Goal: Task Accomplishment & Management: Use online tool/utility

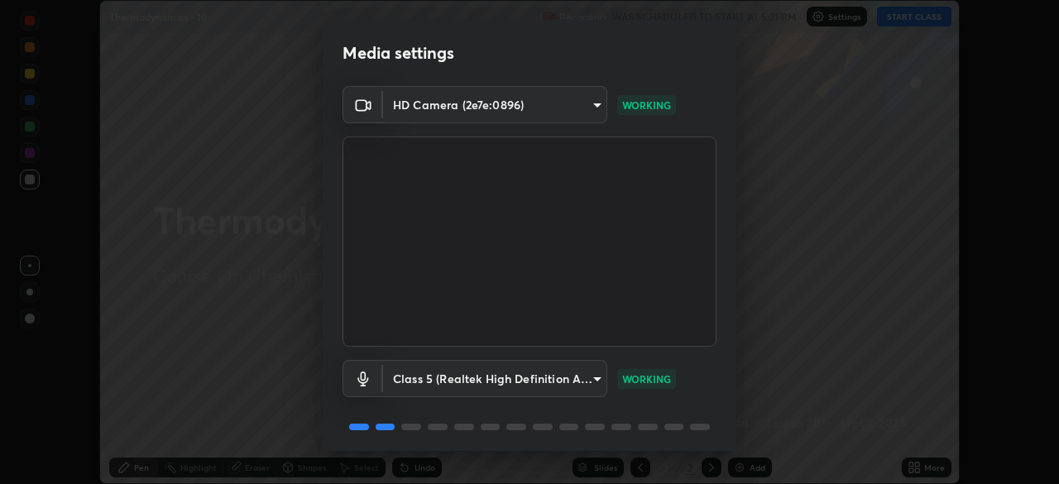
scroll to position [59, 0]
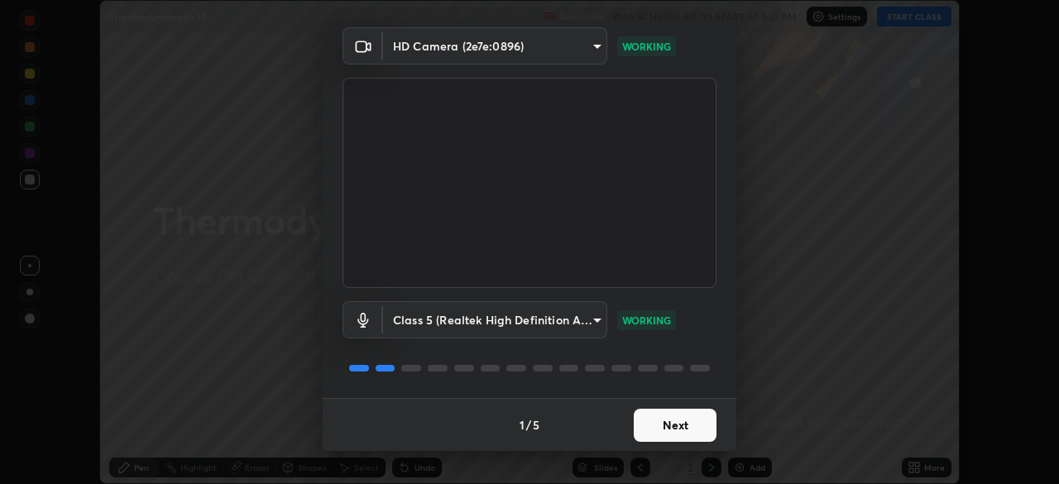
click at [654, 427] on button "Next" at bounding box center [675, 425] width 83 height 33
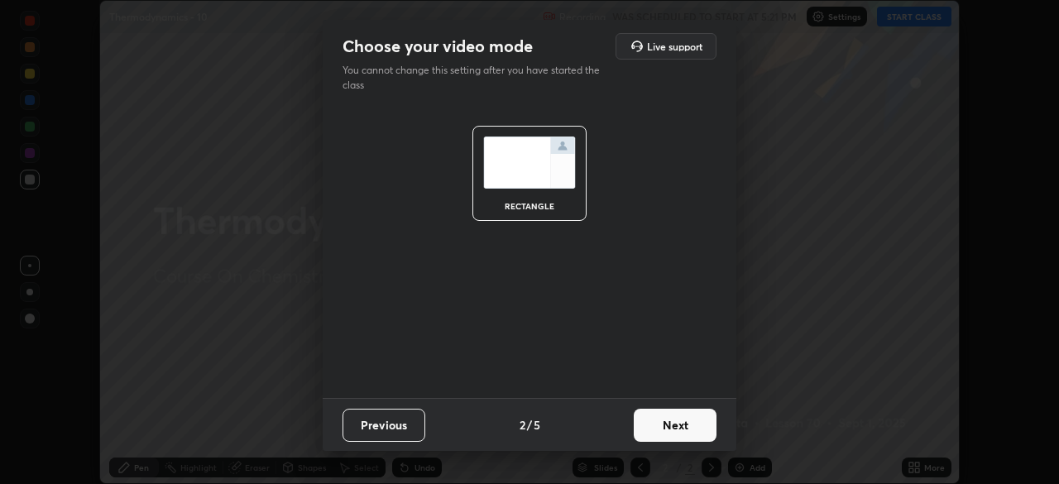
scroll to position [0, 0]
click at [654, 427] on button "Next" at bounding box center [675, 425] width 83 height 33
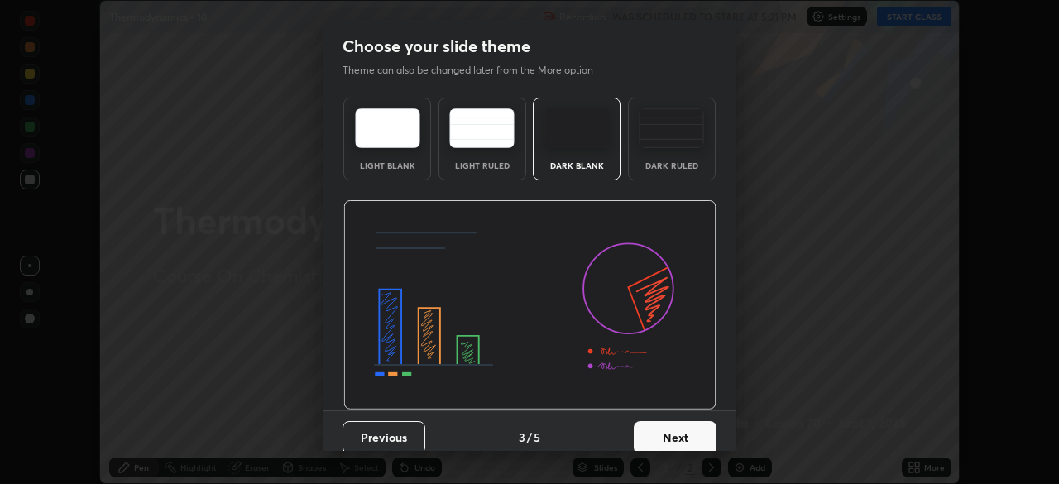
click at [658, 424] on button "Next" at bounding box center [675, 437] width 83 height 33
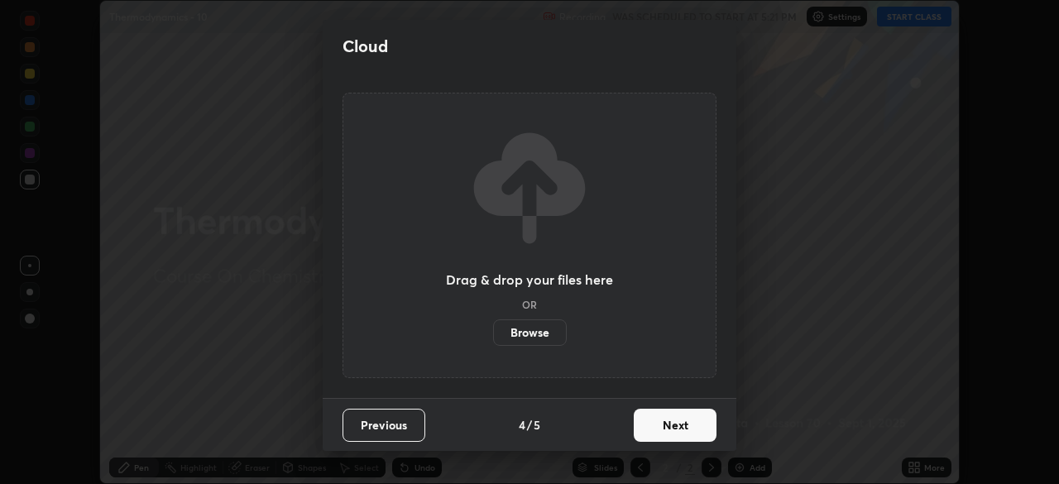
click at [659, 424] on button "Next" at bounding box center [675, 425] width 83 height 33
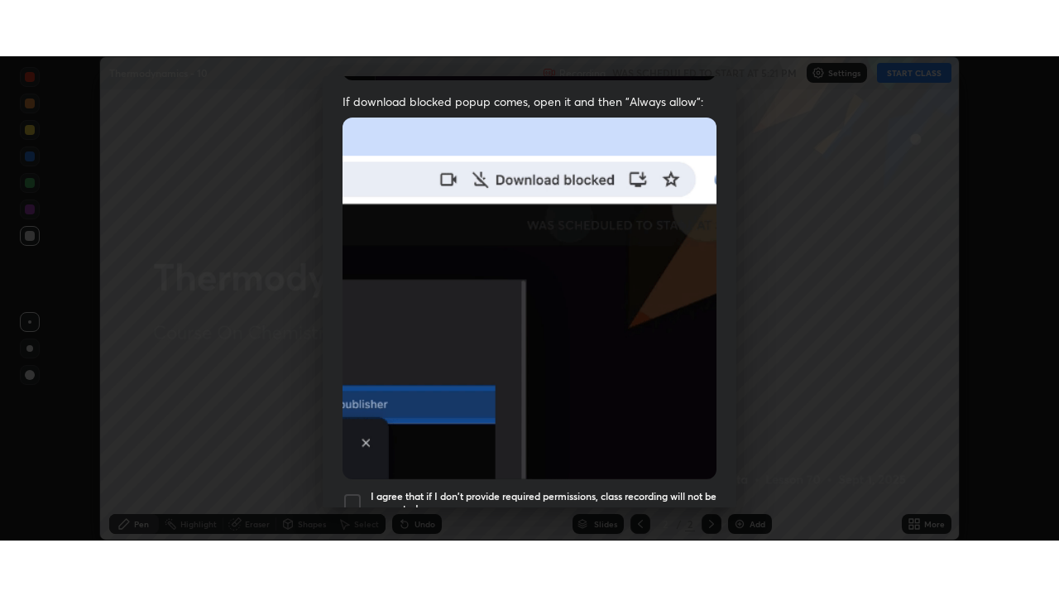
scroll to position [396, 0]
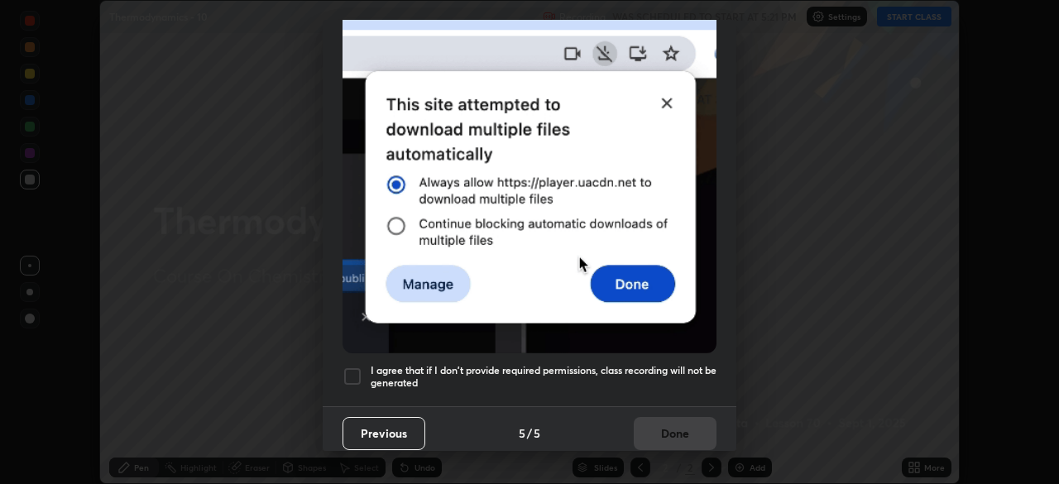
click at [355, 367] on div at bounding box center [353, 377] width 20 height 20
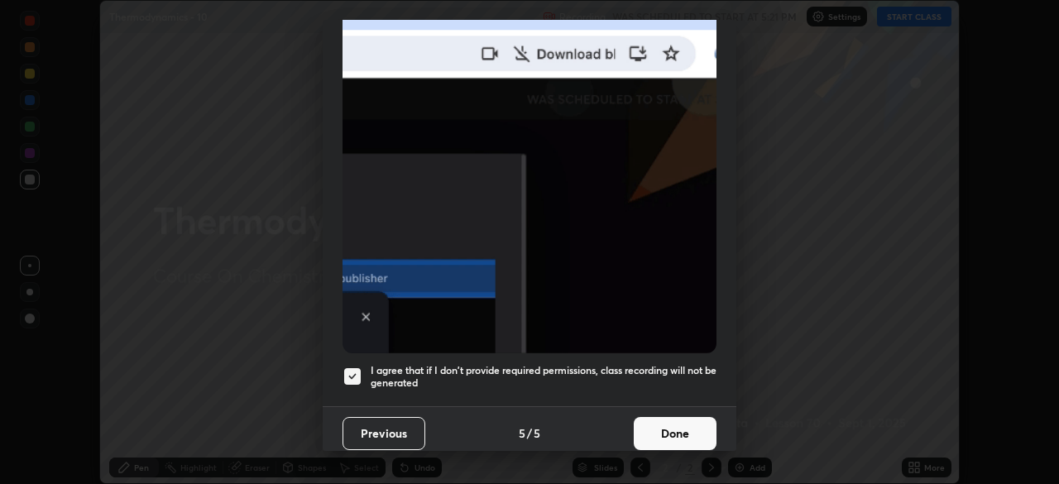
click at [647, 424] on button "Done" at bounding box center [675, 433] width 83 height 33
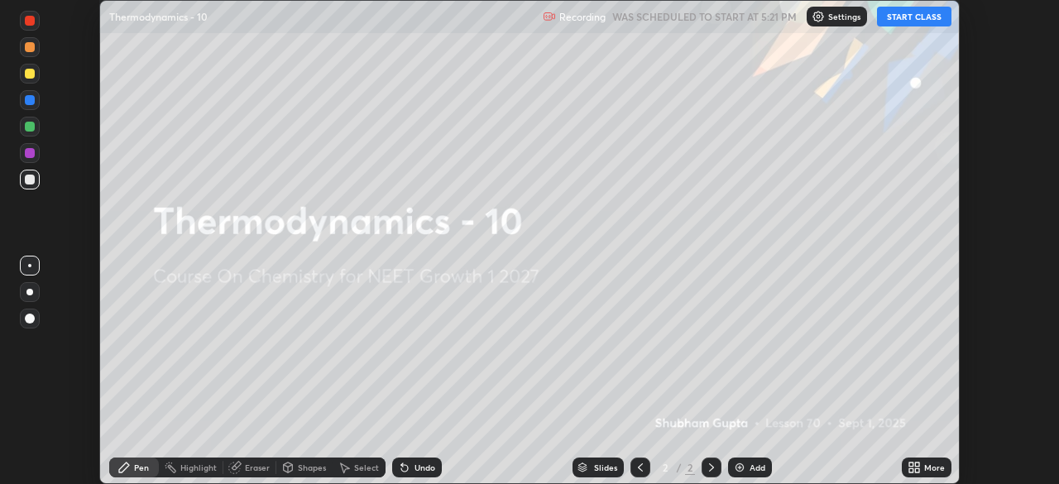
click at [904, 18] on button "START CLASS" at bounding box center [914, 17] width 74 height 20
click at [745, 466] on div "Add" at bounding box center [750, 468] width 44 height 20
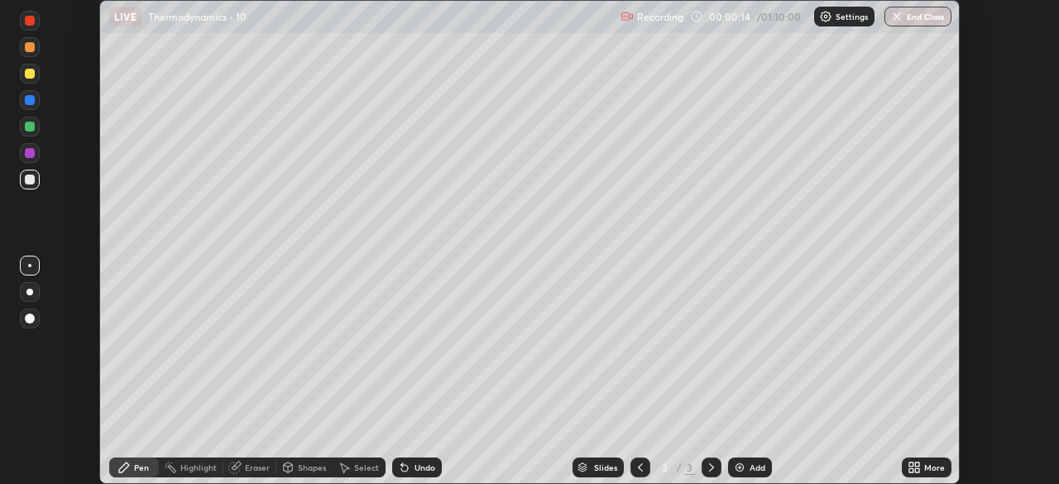
click at [30, 292] on div at bounding box center [29, 292] width 7 height 7
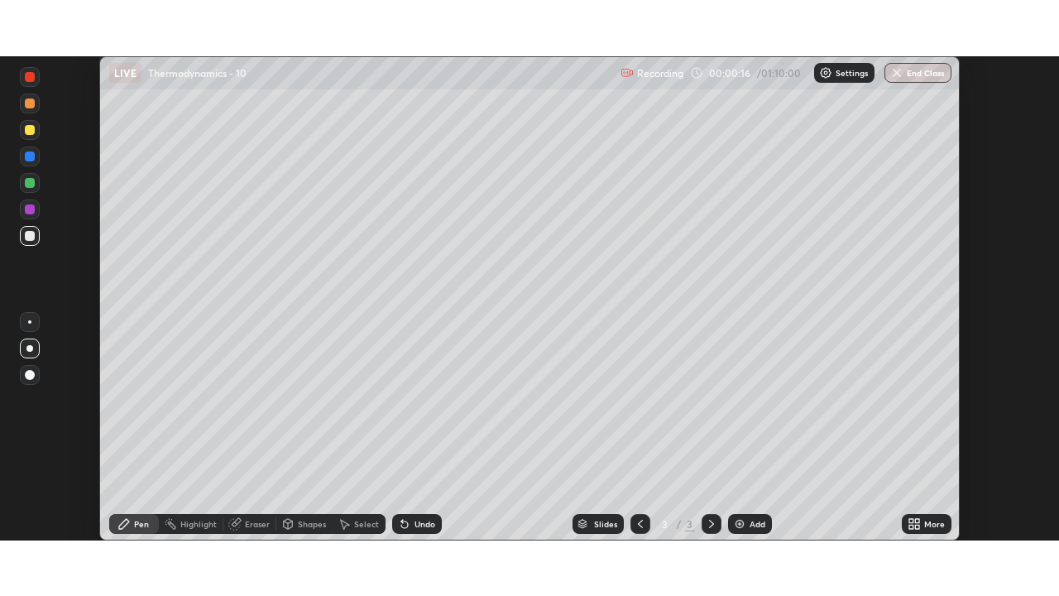
scroll to position [596, 1059]
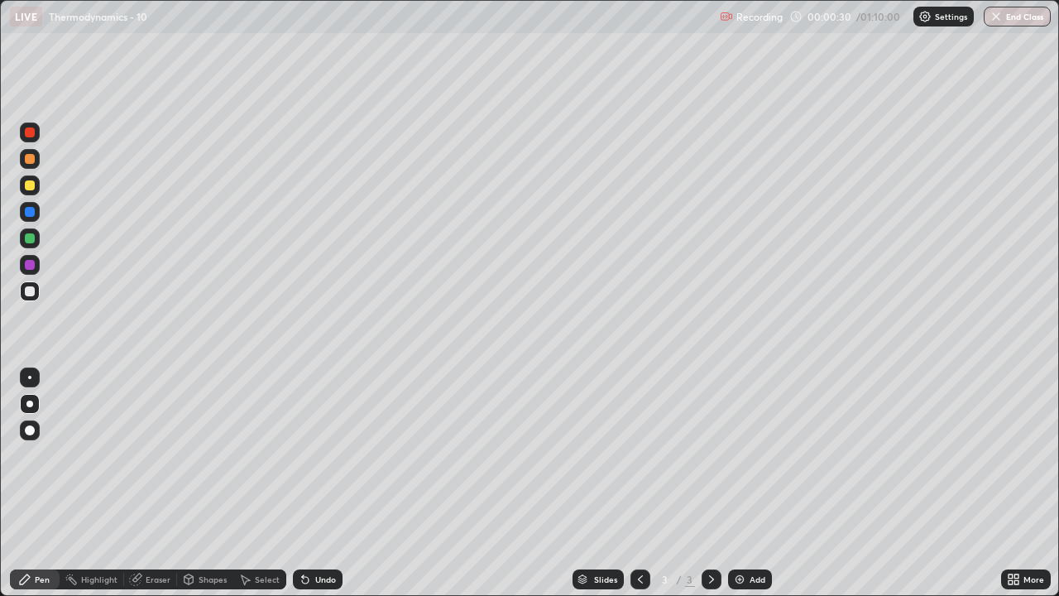
click at [311, 483] on div "Undo" at bounding box center [318, 579] width 50 height 20
click at [26, 187] on div at bounding box center [30, 185] width 10 height 10
click at [146, 483] on div "Eraser" at bounding box center [158, 579] width 25 height 8
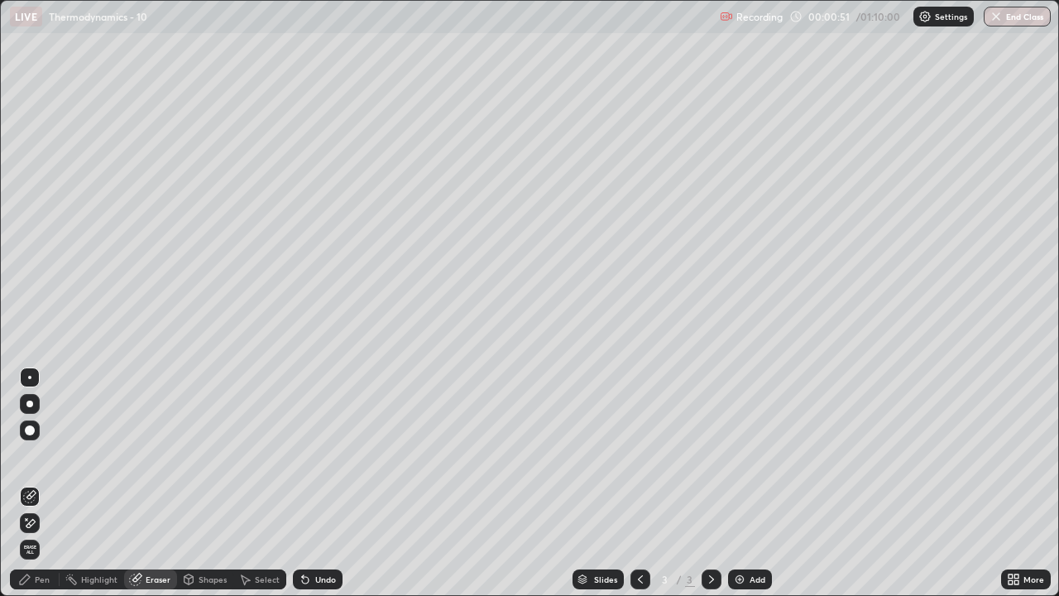
click at [27, 483] on icon at bounding box center [30, 523] width 9 height 8
click at [39, 483] on div "Pen" at bounding box center [35, 579] width 50 height 20
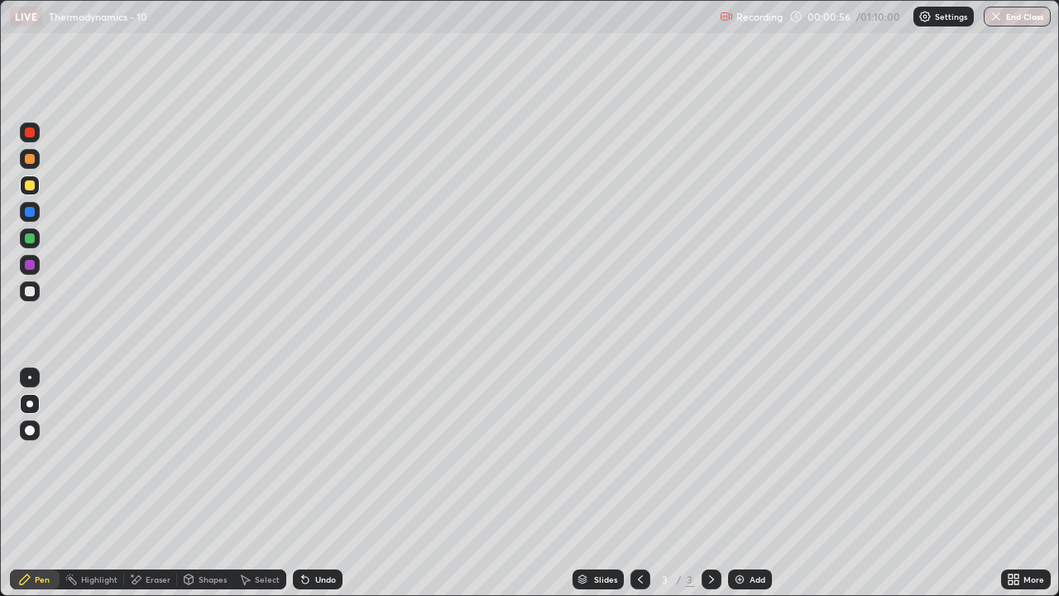
click at [35, 483] on div "Pen" at bounding box center [35, 579] width 50 height 20
click at [31, 294] on div at bounding box center [30, 291] width 10 height 10
click at [150, 483] on div "Eraser" at bounding box center [158, 579] width 25 height 8
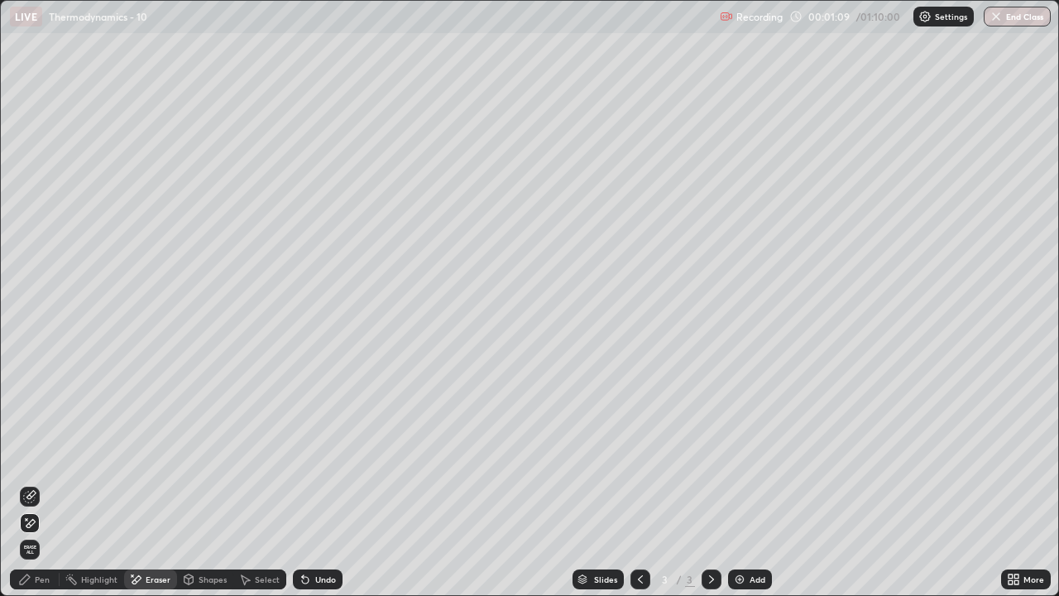
click at [39, 483] on div "Pen" at bounding box center [35, 579] width 50 height 20
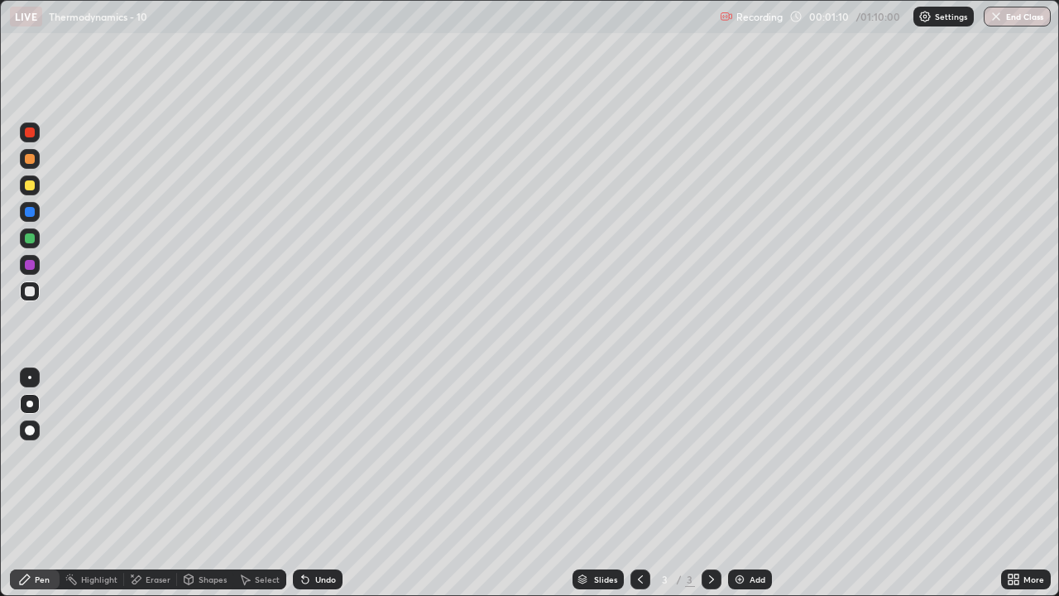
click at [27, 185] on div at bounding box center [30, 185] width 10 height 10
click at [31, 292] on div at bounding box center [30, 291] width 10 height 10
click at [28, 238] on div at bounding box center [30, 238] width 10 height 10
click at [751, 483] on div "Add" at bounding box center [758, 579] width 16 height 8
click at [33, 299] on div at bounding box center [30, 291] width 20 height 20
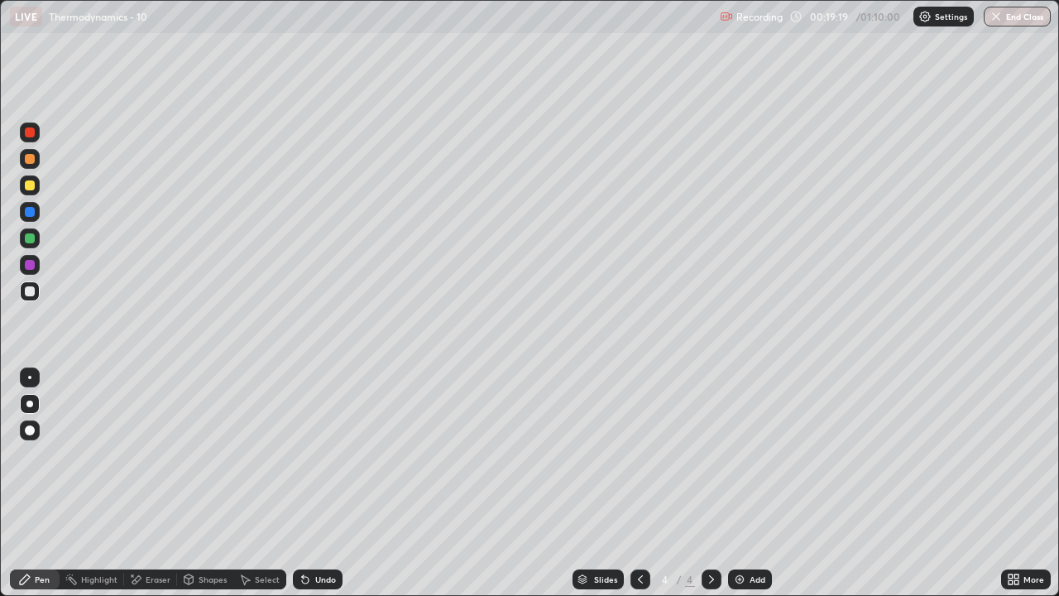
click at [26, 299] on div at bounding box center [30, 291] width 20 height 20
click at [30, 160] on div at bounding box center [30, 159] width 10 height 10
click at [28, 159] on div at bounding box center [30, 159] width 10 height 10
click at [329, 483] on div "Undo" at bounding box center [318, 579] width 50 height 20
click at [31, 166] on div at bounding box center [30, 159] width 20 height 20
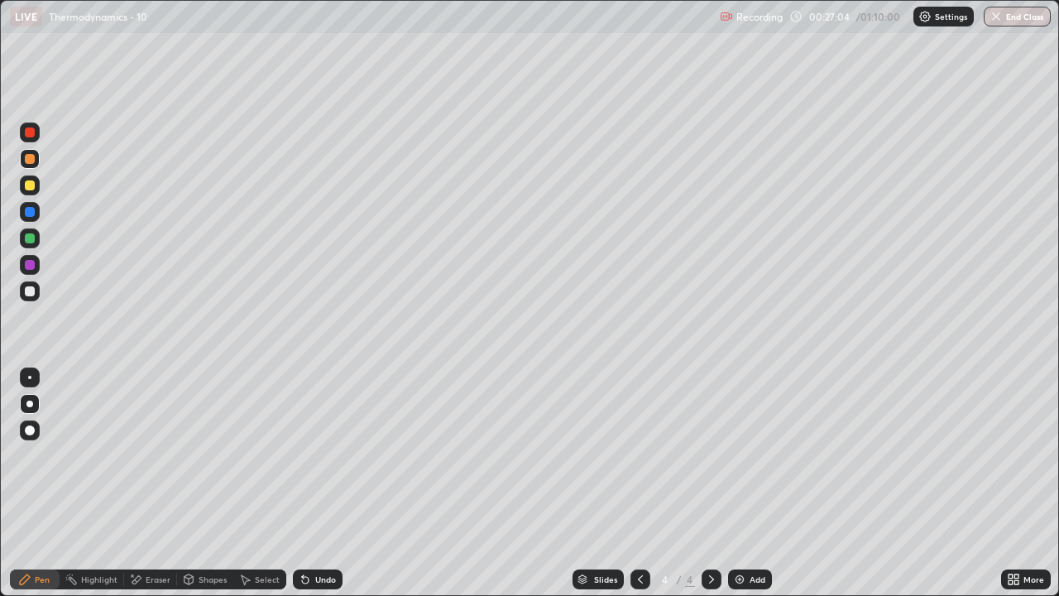
click at [36, 162] on div at bounding box center [30, 159] width 20 height 20
click at [36, 193] on div at bounding box center [30, 185] width 20 height 20
click at [26, 187] on div at bounding box center [30, 185] width 10 height 10
click at [333, 483] on div "Undo" at bounding box center [318, 579] width 50 height 20
click at [27, 214] on div at bounding box center [30, 212] width 10 height 10
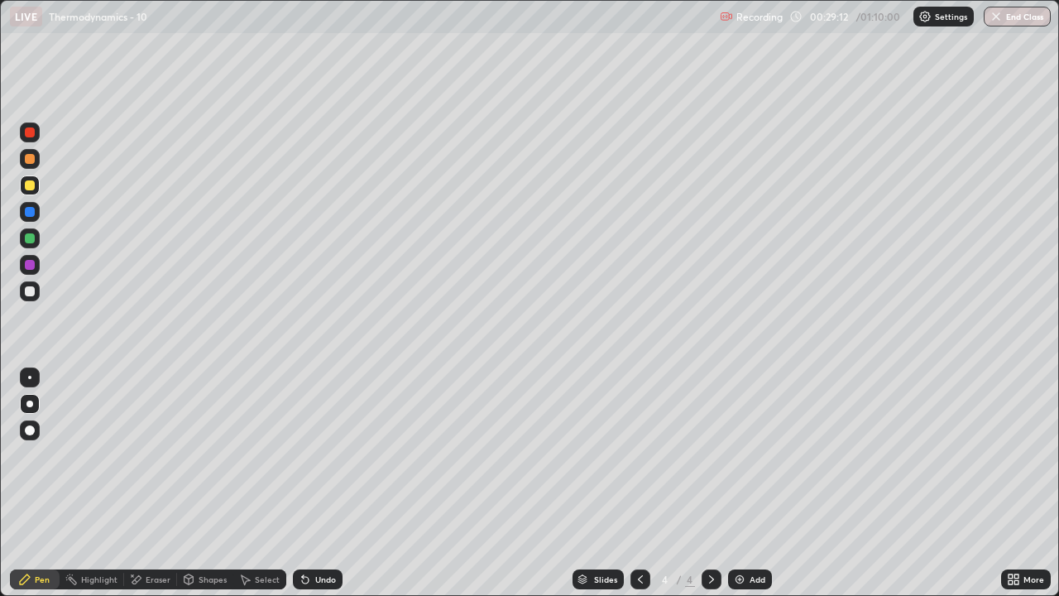
click at [27, 214] on div at bounding box center [30, 212] width 10 height 10
click at [28, 185] on div at bounding box center [30, 185] width 10 height 10
click at [31, 299] on div at bounding box center [30, 291] width 20 height 20
click at [31, 294] on div at bounding box center [30, 291] width 10 height 10
click at [32, 194] on div at bounding box center [30, 185] width 20 height 20
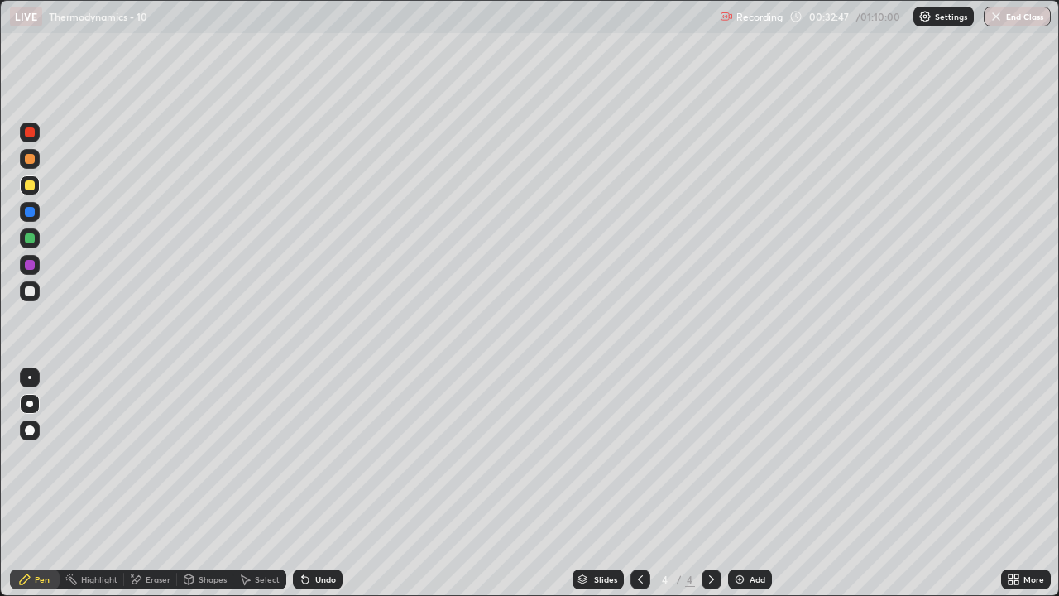
click at [146, 483] on div "Eraser" at bounding box center [150, 579] width 53 height 20
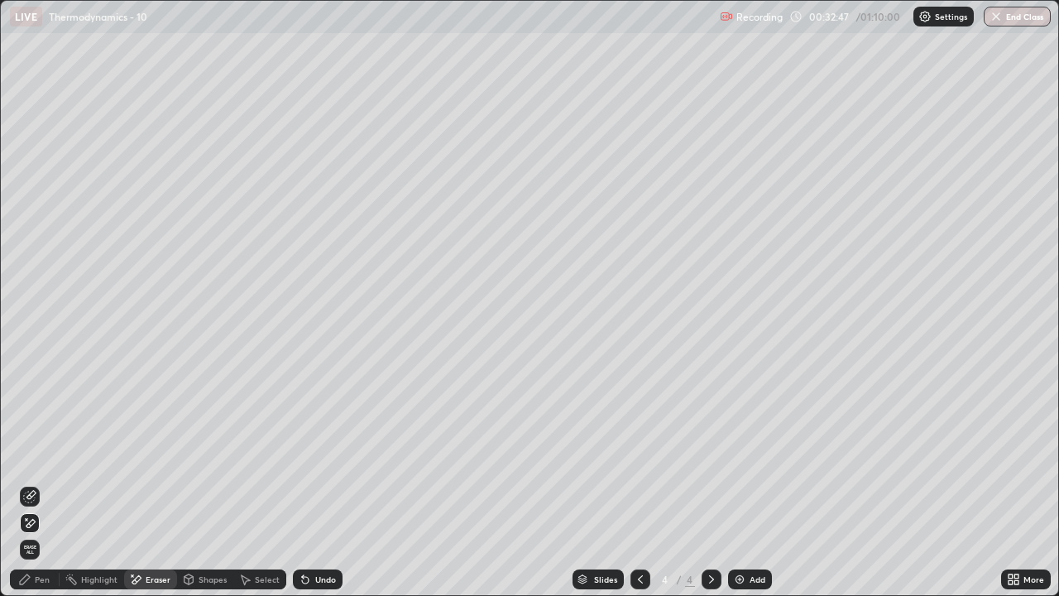
click at [148, 483] on div "Eraser" at bounding box center [150, 579] width 53 height 20
click at [36, 483] on div "Pen" at bounding box center [42, 579] width 15 height 8
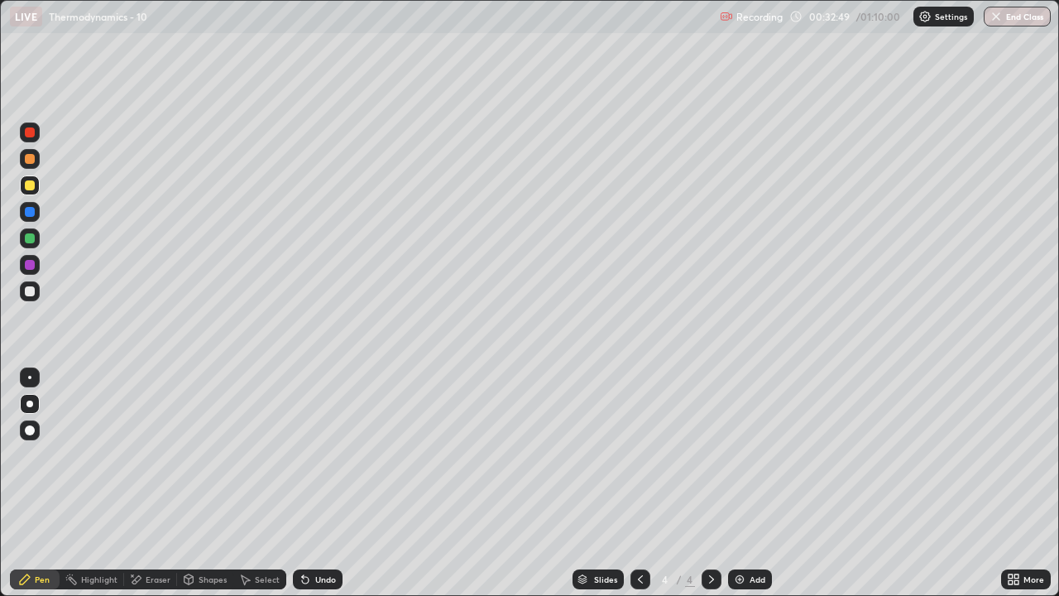
click at [30, 183] on div at bounding box center [30, 185] width 10 height 10
click at [31, 265] on div at bounding box center [30, 265] width 10 height 10
click at [753, 483] on div "Add" at bounding box center [758, 579] width 16 height 8
click at [30, 292] on div at bounding box center [30, 291] width 10 height 10
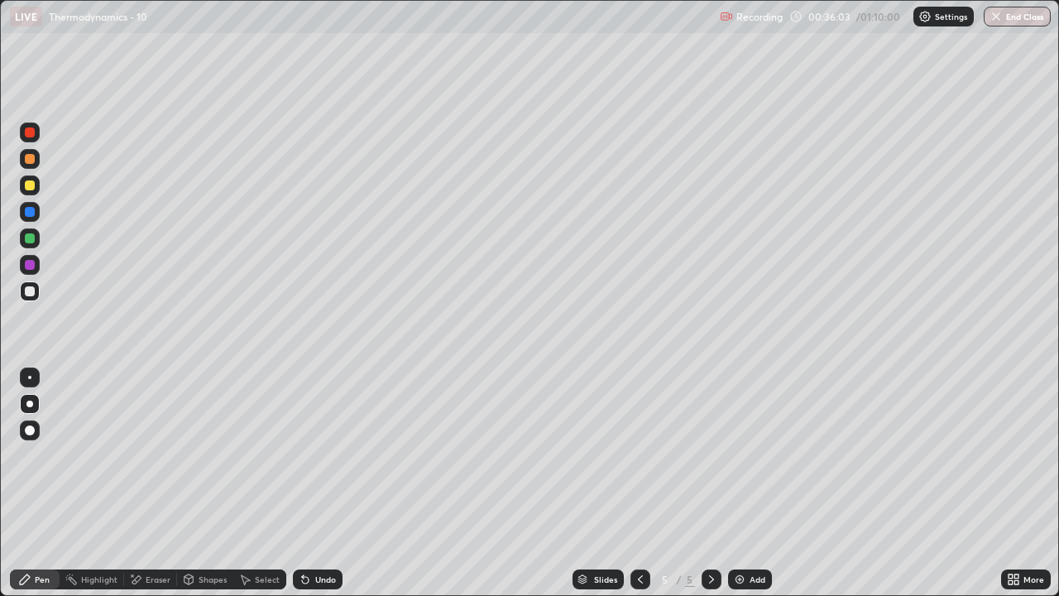
click at [315, 483] on div "Undo" at bounding box center [325, 579] width 21 height 8
click at [310, 483] on div "Undo" at bounding box center [318, 579] width 50 height 20
click at [304, 483] on div "Undo" at bounding box center [318, 579] width 50 height 20
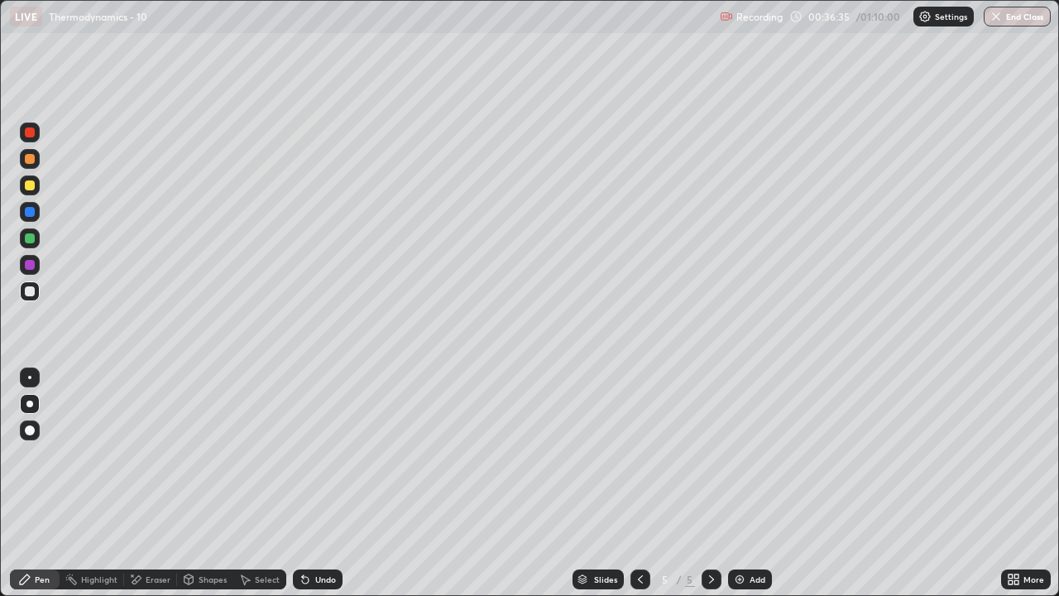
click at [303, 483] on div "Undo" at bounding box center [318, 579] width 50 height 20
click at [319, 483] on div "Undo" at bounding box center [325, 579] width 21 height 8
click at [30, 165] on div at bounding box center [30, 159] width 20 height 20
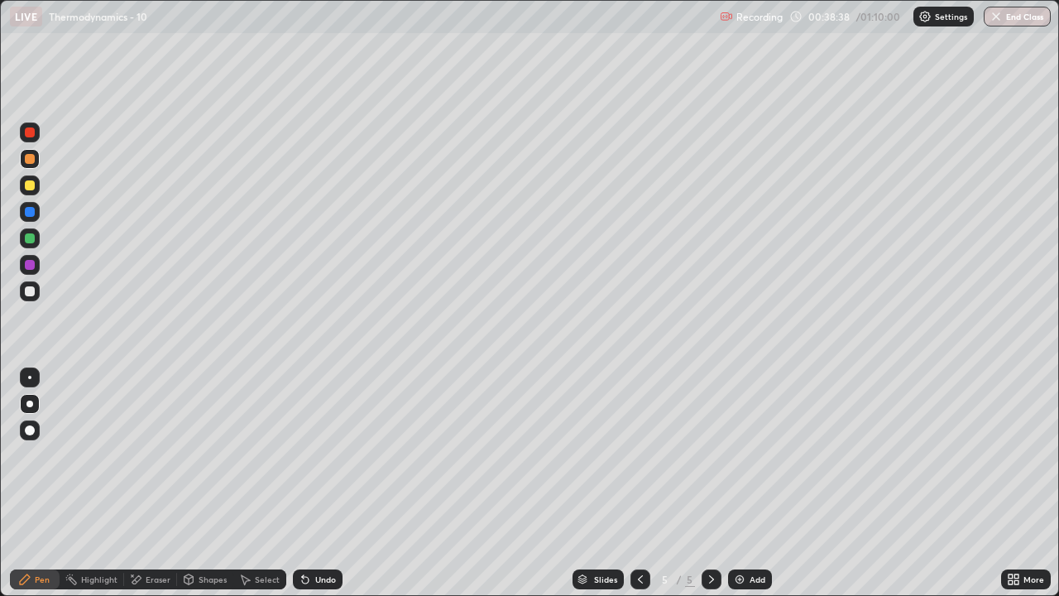
click at [639, 483] on icon at bounding box center [640, 579] width 13 height 13
click at [709, 483] on icon at bounding box center [711, 579] width 13 height 13
click at [733, 483] on img at bounding box center [739, 579] width 13 height 13
click at [25, 295] on div at bounding box center [30, 291] width 20 height 20
click at [29, 192] on div at bounding box center [30, 185] width 20 height 20
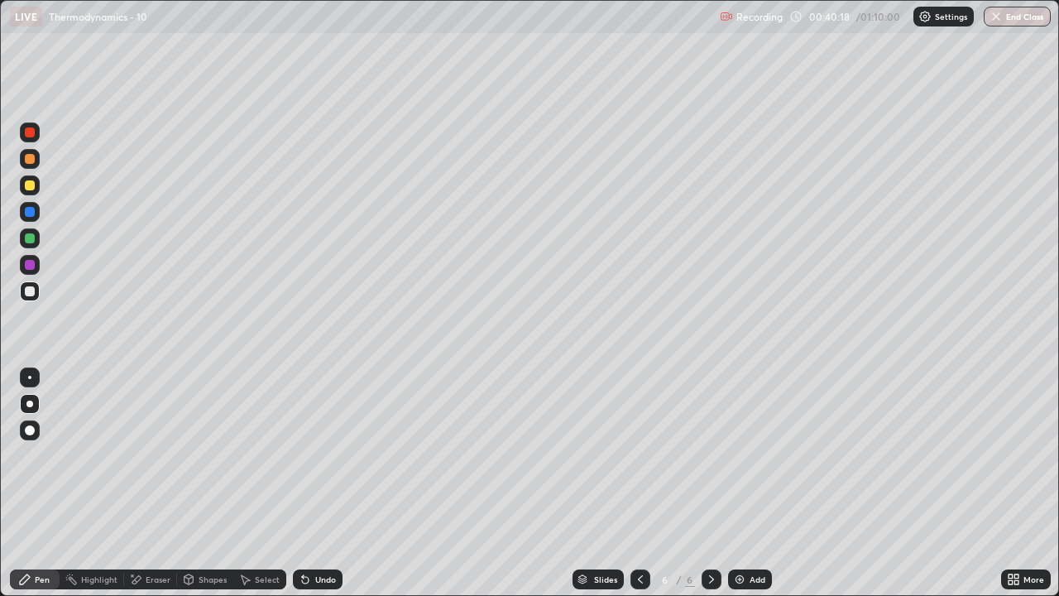
click at [30, 186] on div at bounding box center [30, 185] width 10 height 10
click at [31, 240] on div at bounding box center [30, 238] width 10 height 10
click at [28, 269] on div at bounding box center [30, 265] width 10 height 10
click at [26, 188] on div at bounding box center [30, 185] width 10 height 10
click at [31, 139] on div at bounding box center [30, 132] width 20 height 20
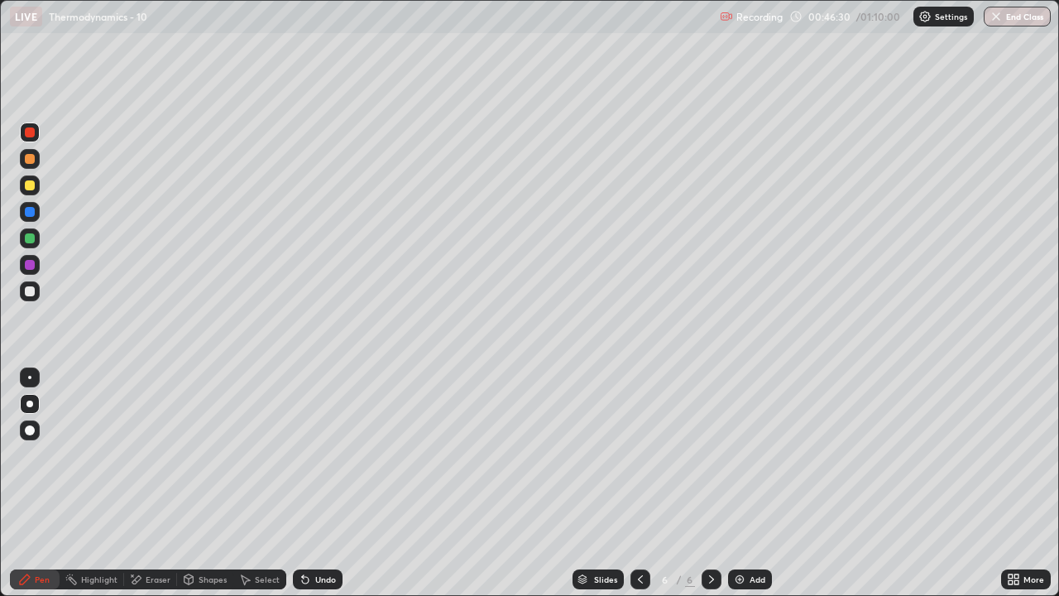
click at [630, 483] on div at bounding box center [640, 579] width 20 height 20
click at [710, 483] on icon at bounding box center [711, 579] width 13 height 13
click at [707, 483] on icon at bounding box center [711, 579] width 13 height 13
click at [635, 483] on icon at bounding box center [640, 579] width 13 height 13
click at [634, 483] on icon at bounding box center [640, 579] width 13 height 13
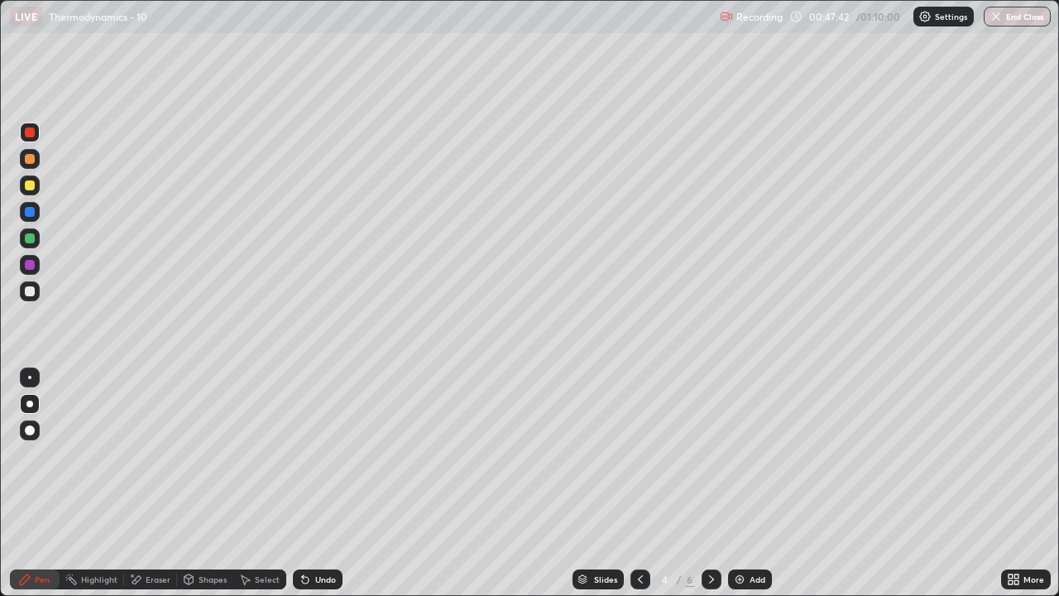
click at [705, 483] on icon at bounding box center [711, 579] width 13 height 13
click at [712, 483] on div at bounding box center [712, 579] width 20 height 20
click at [705, 483] on div at bounding box center [712, 579] width 20 height 20
click at [31, 214] on div at bounding box center [30, 212] width 10 height 10
click at [33, 211] on div at bounding box center [30, 212] width 10 height 10
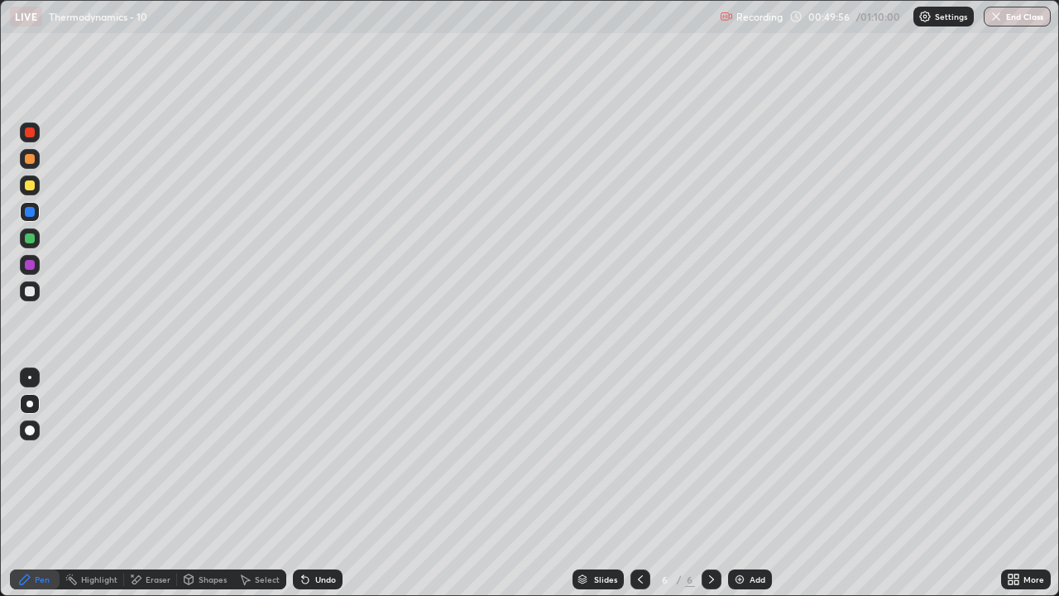
click at [747, 483] on div "Add" at bounding box center [750, 579] width 44 height 20
click at [308, 483] on icon at bounding box center [305, 579] width 13 height 13
click at [309, 483] on icon at bounding box center [305, 579] width 13 height 13
click at [315, 483] on div "Undo" at bounding box center [325, 579] width 21 height 8
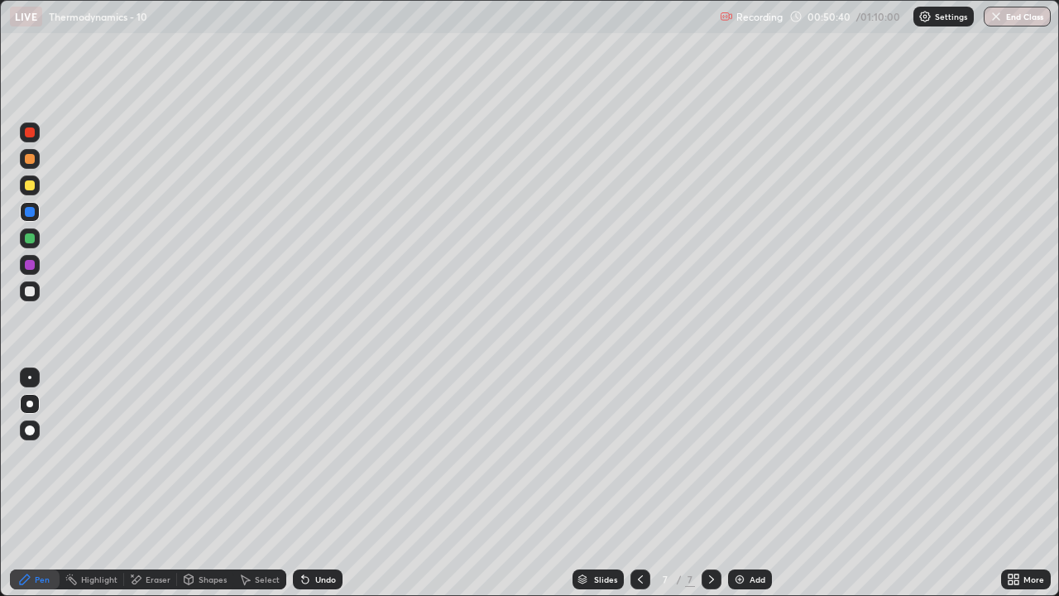
click at [315, 483] on div "Undo" at bounding box center [325, 579] width 21 height 8
click at [317, 483] on div "Undo" at bounding box center [325, 579] width 21 height 8
click at [319, 483] on div "Undo" at bounding box center [318, 579] width 50 height 20
click at [28, 235] on div at bounding box center [30, 238] width 10 height 10
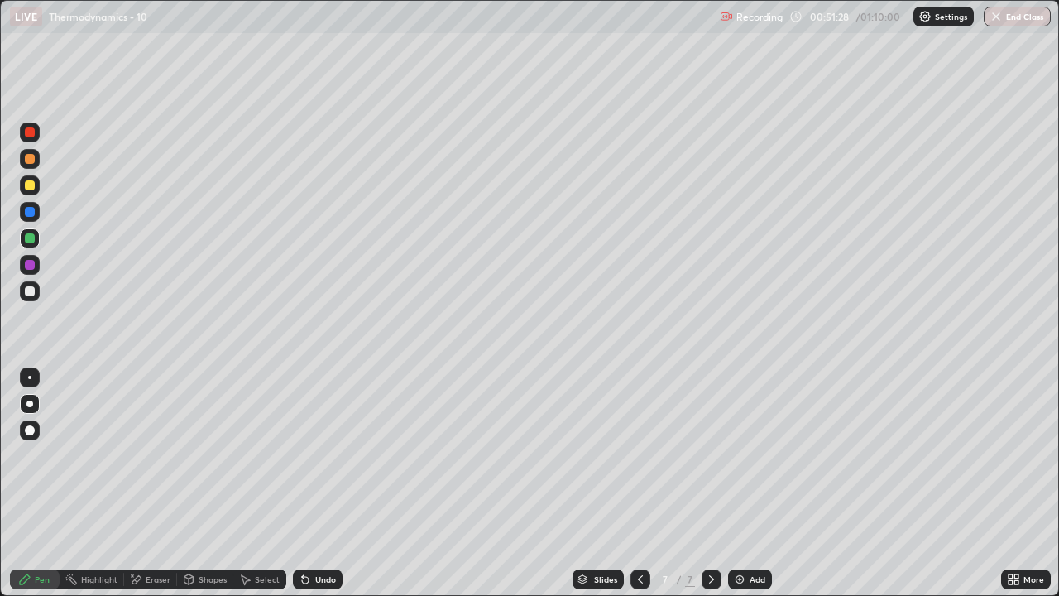
click at [30, 212] on div at bounding box center [30, 212] width 10 height 10
click at [634, 483] on icon at bounding box center [640, 579] width 13 height 13
click at [631, 483] on div at bounding box center [640, 579] width 20 height 20
click at [636, 483] on div at bounding box center [640, 579] width 20 height 33
click at [711, 483] on icon at bounding box center [711, 579] width 13 height 13
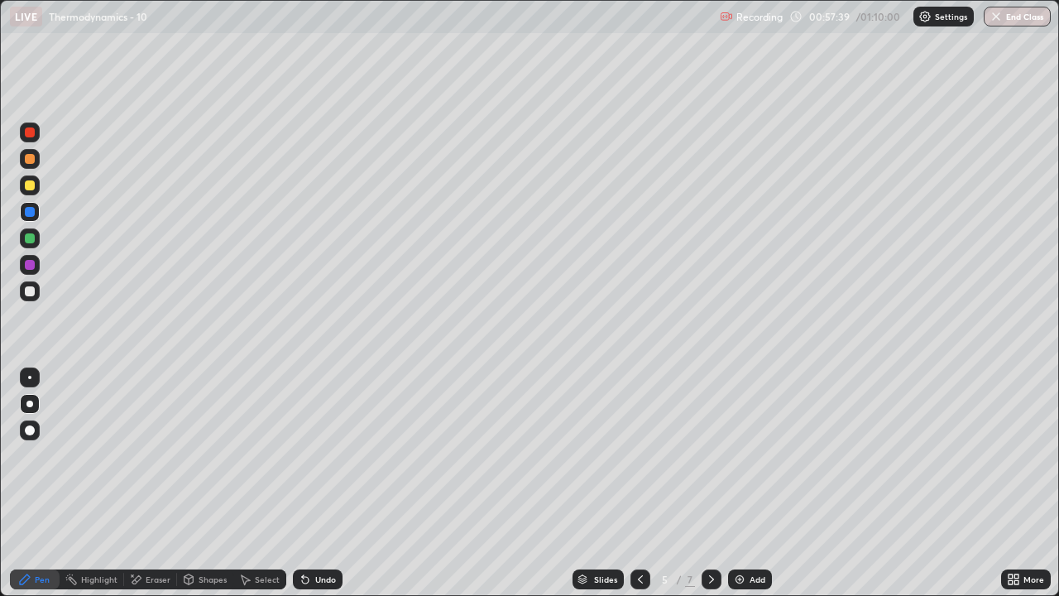
click at [712, 483] on icon at bounding box center [711, 579] width 13 height 13
click at [707, 483] on icon at bounding box center [711, 579] width 13 height 13
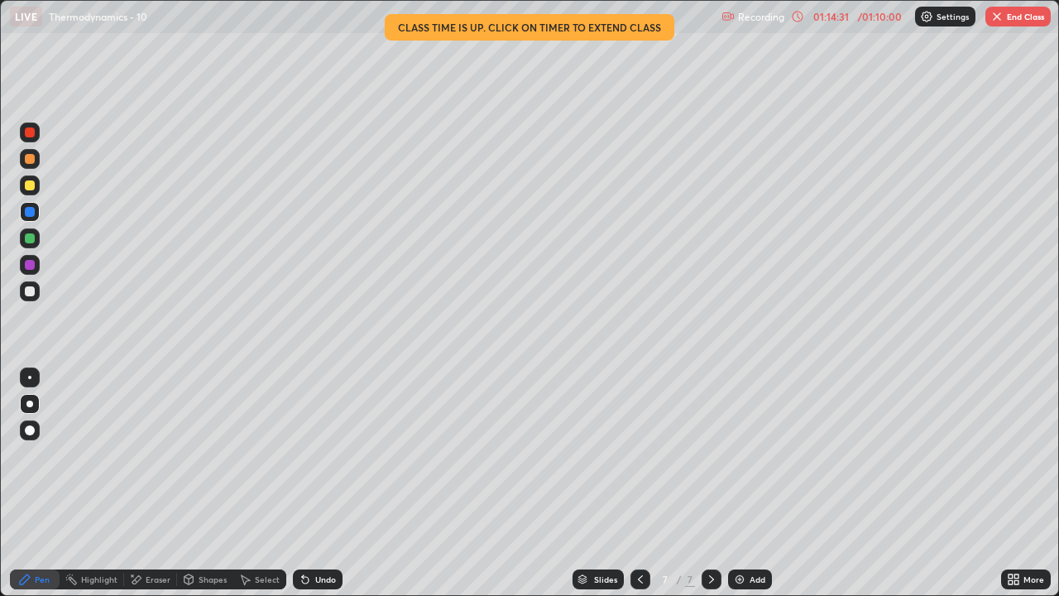
click at [1017, 22] on button "End Class" at bounding box center [1017, 17] width 65 height 20
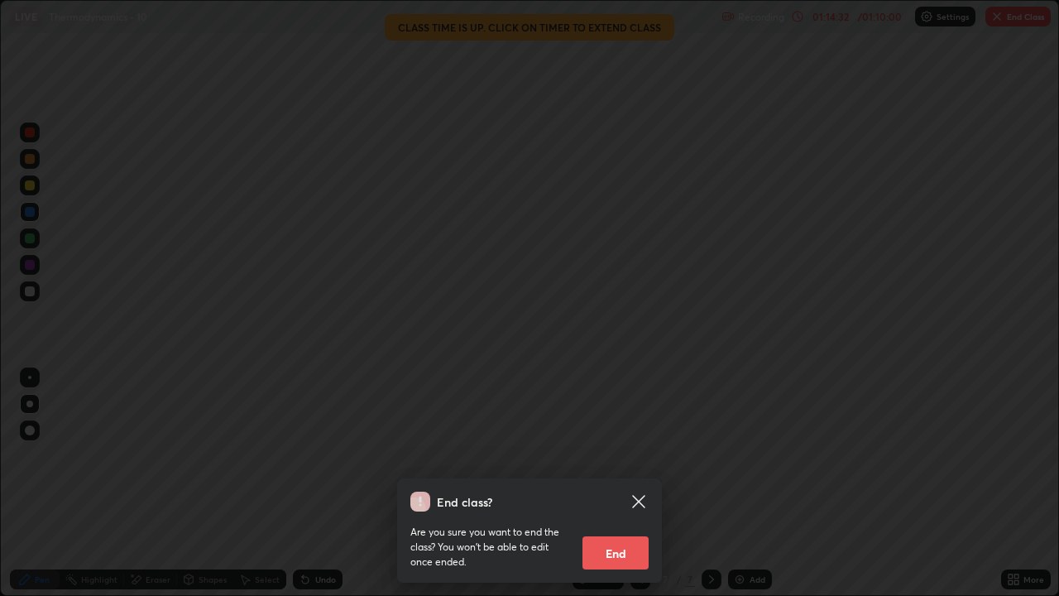
click at [621, 483] on button "End" at bounding box center [615, 552] width 66 height 33
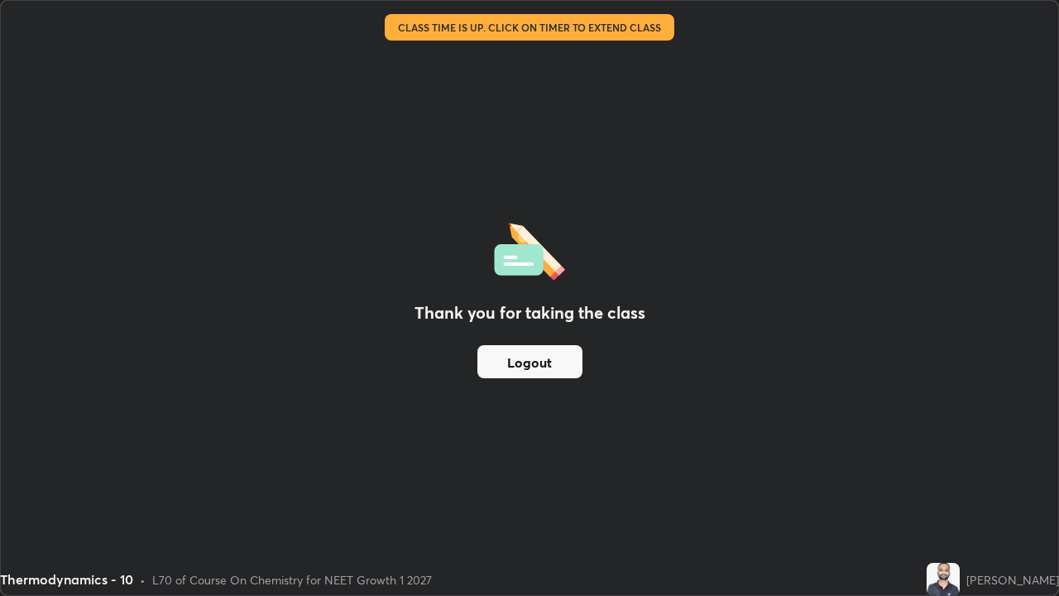
click at [526, 369] on button "Logout" at bounding box center [529, 361] width 105 height 33
click at [555, 360] on button "Logout" at bounding box center [529, 361] width 105 height 33
click at [540, 361] on button "Logout" at bounding box center [529, 361] width 105 height 33
